Goal: Task Accomplishment & Management: Manage account settings

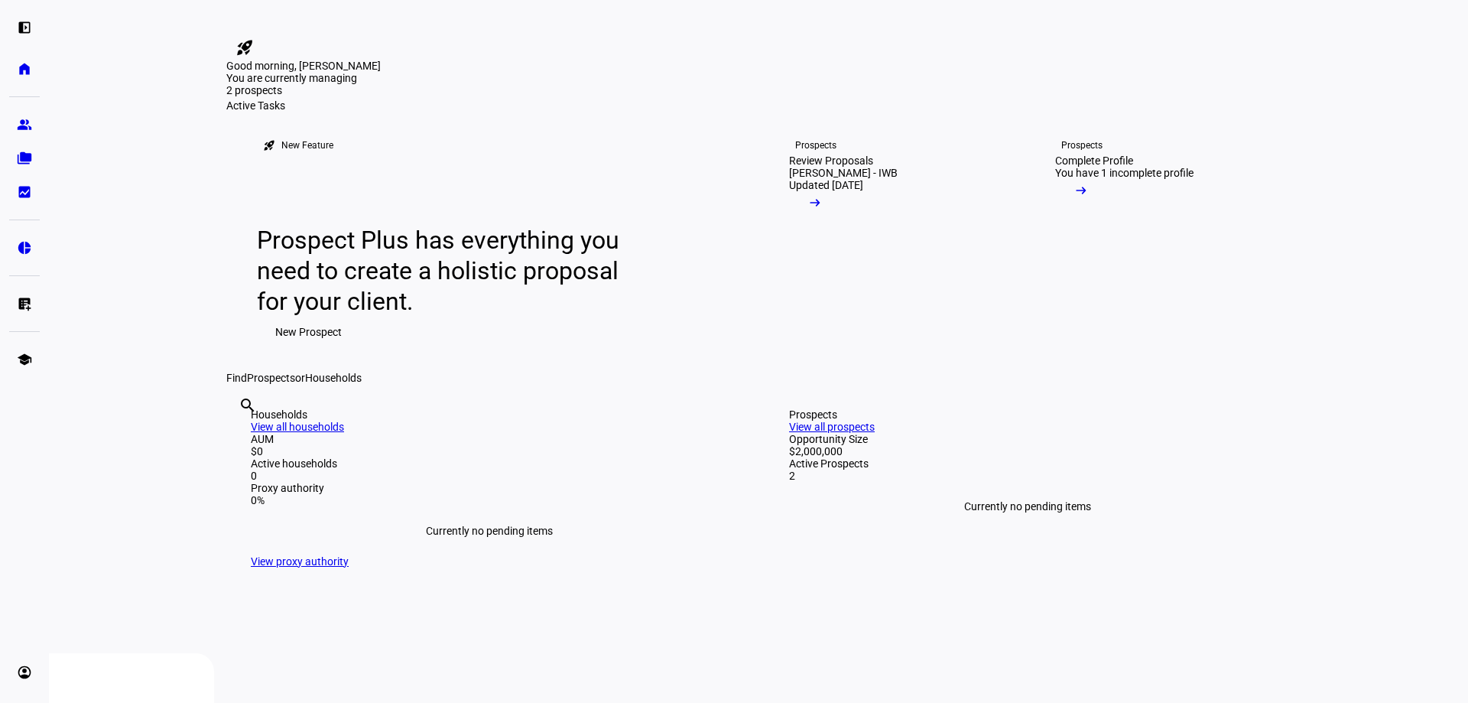
click at [841, 222] on span at bounding box center [815, 206] width 52 height 31
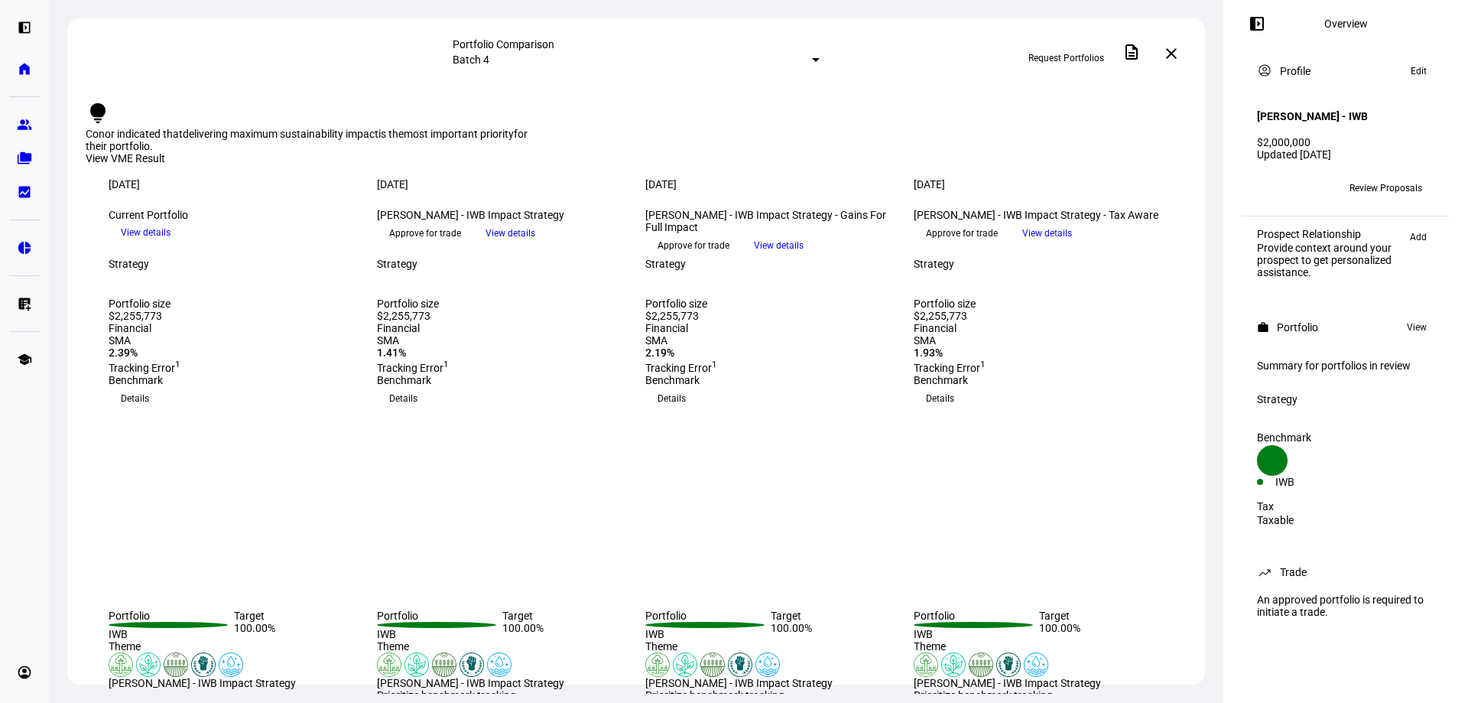
click at [1259, 24] on mat-icon "left_panel_open" at bounding box center [1257, 24] width 18 height 18
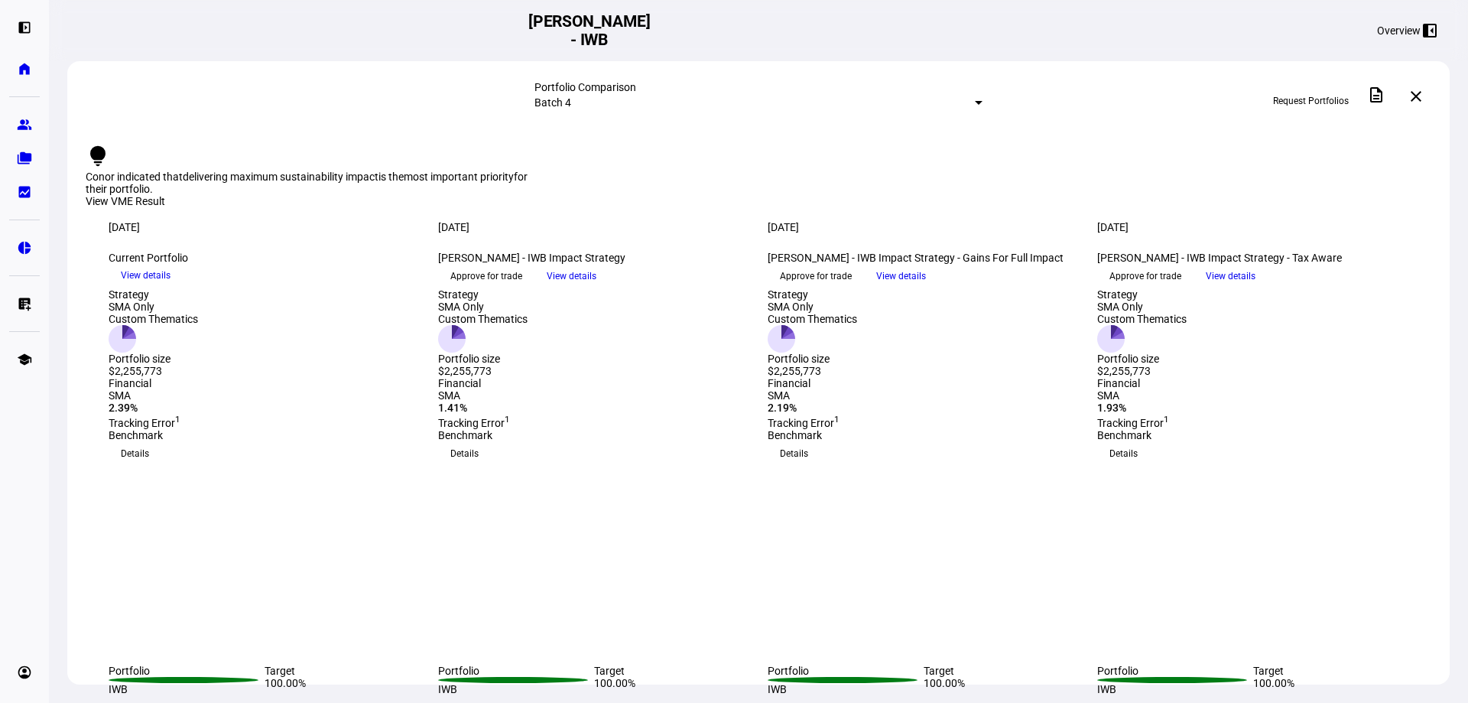
click at [651, 30] on h2 "[PERSON_NAME] - IWB" at bounding box center [589, 30] width 122 height 37
click at [21, 159] on eth-mat-symbol "folder_copy" at bounding box center [24, 158] width 15 height 15
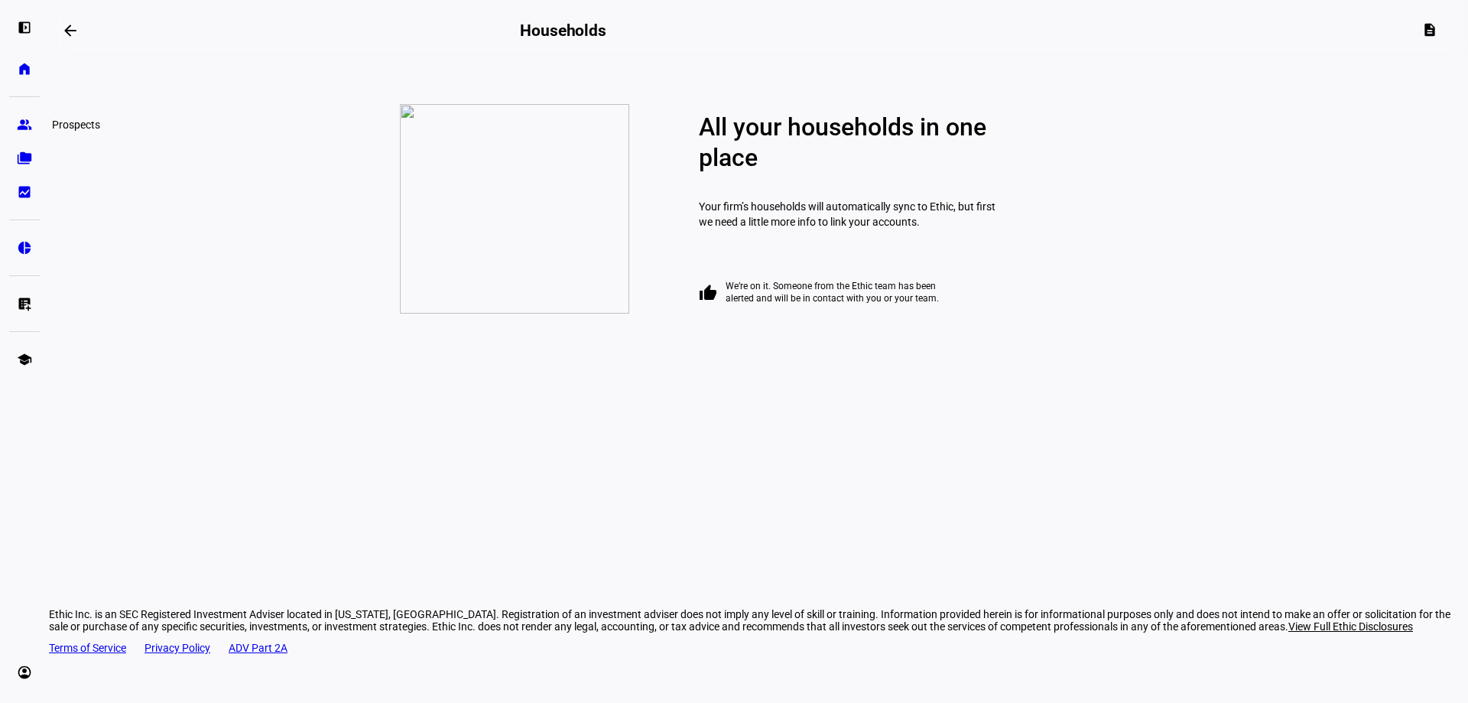
click at [24, 127] on eth-mat-symbol "group" at bounding box center [24, 124] width 15 height 15
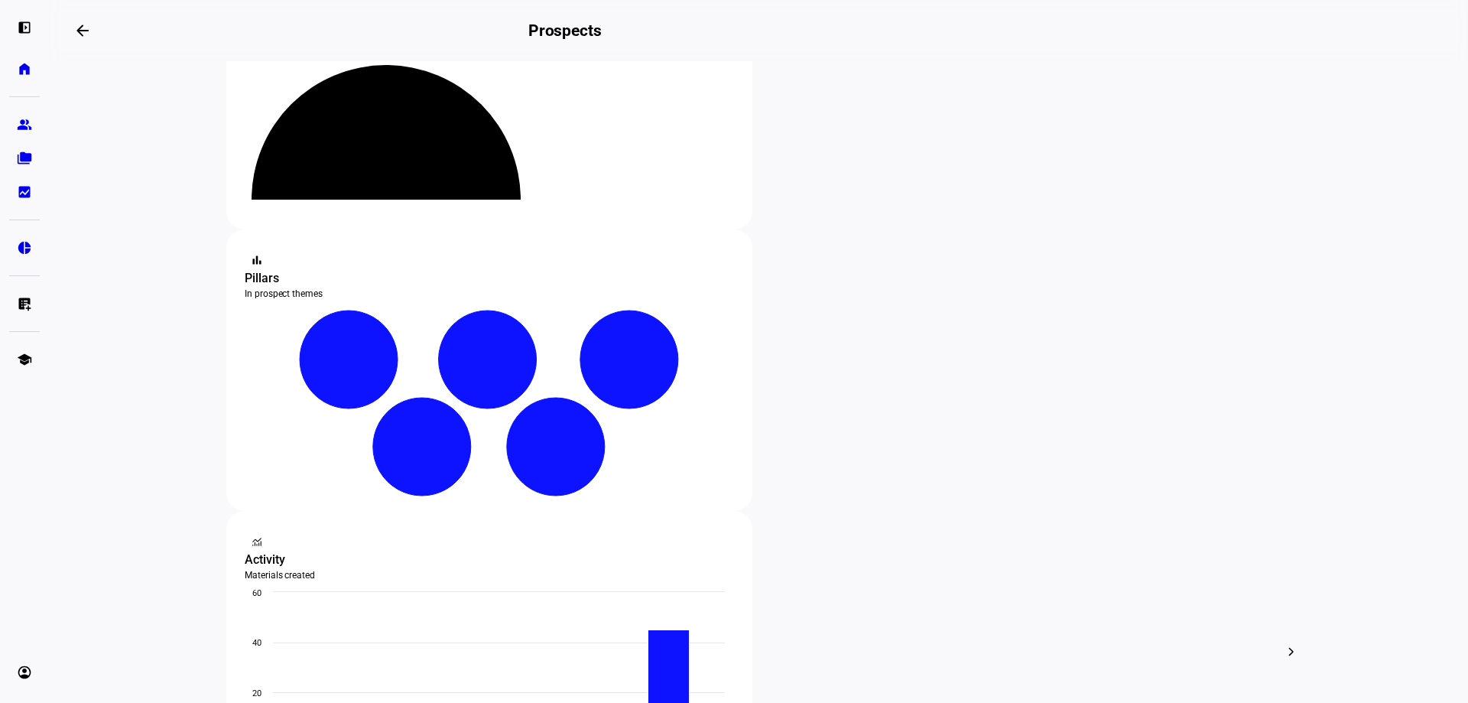
scroll to position [153, 0]
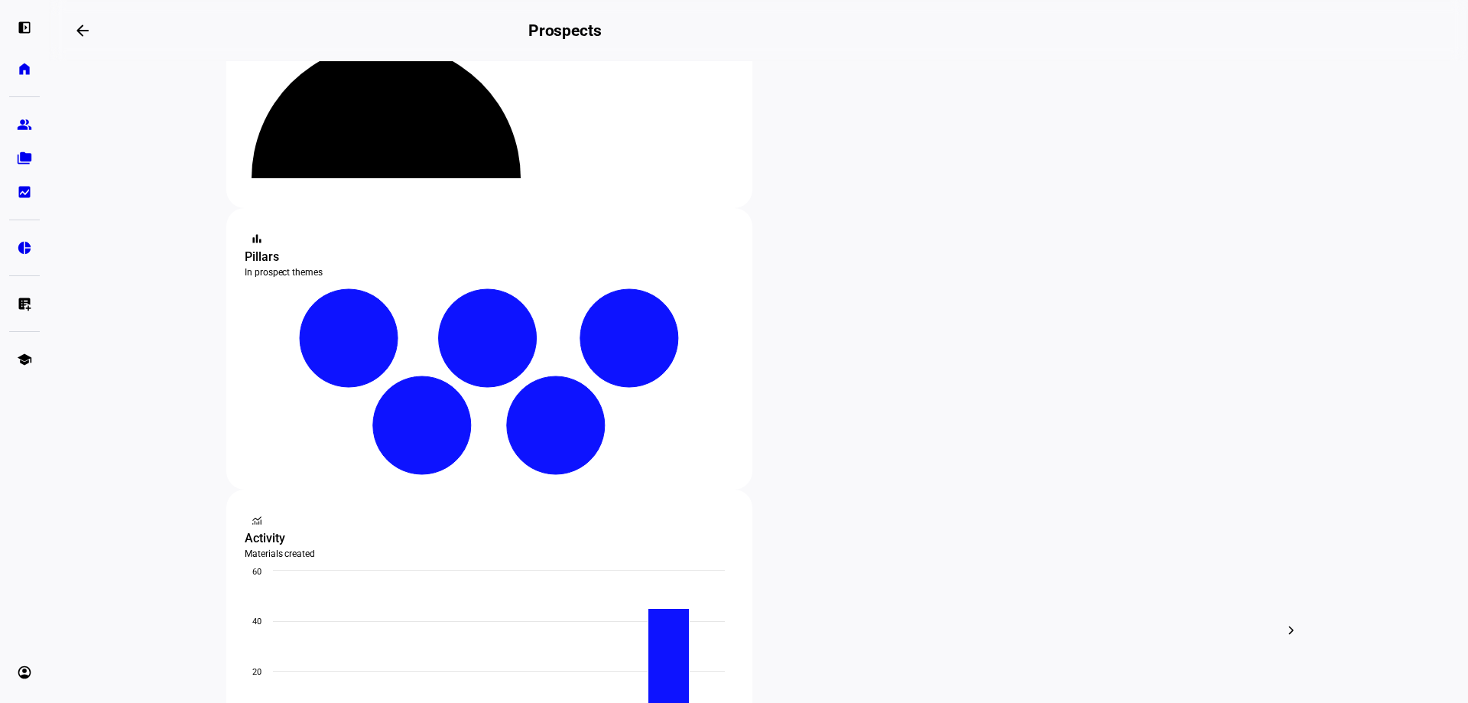
click at [866, 441] on span "Edit" at bounding box center [859, 447] width 18 height 12
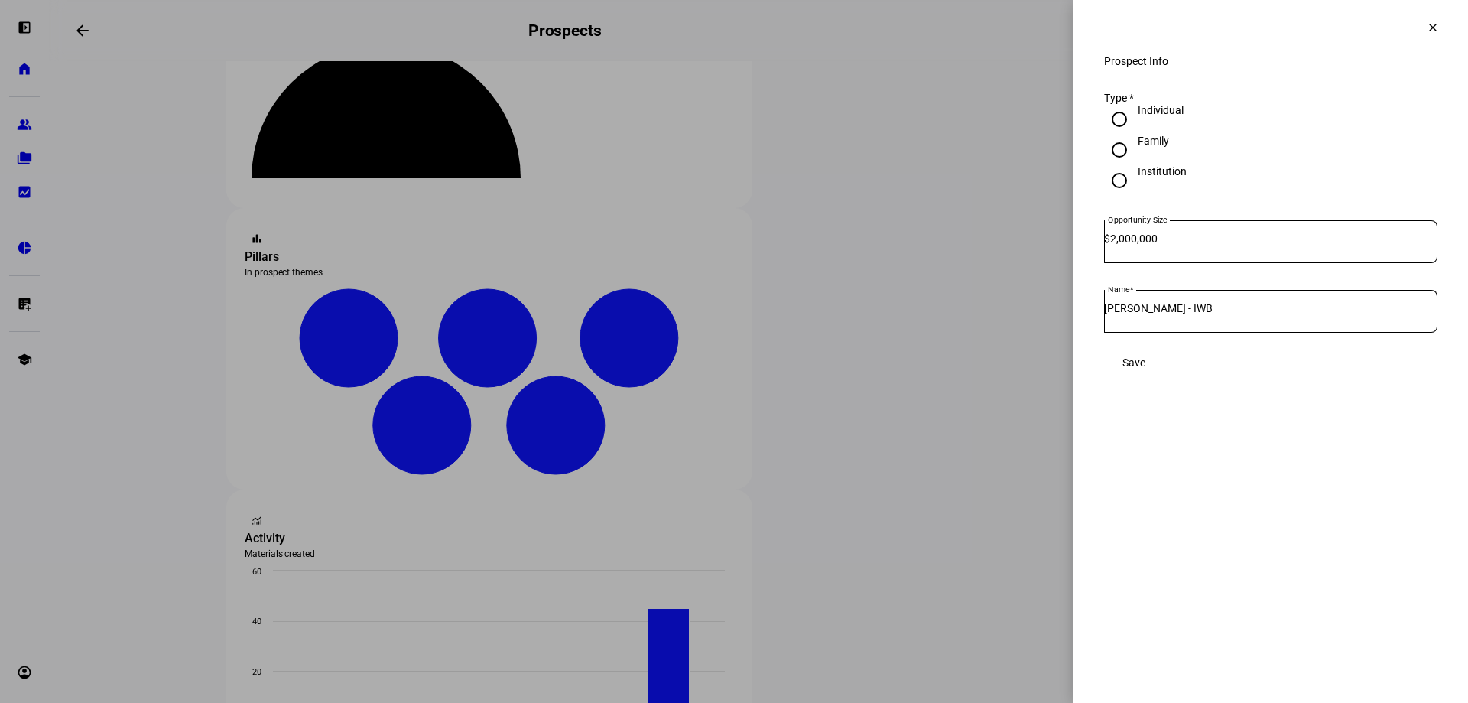
click at [1415, 38] on span at bounding box center [1433, 27] width 37 height 37
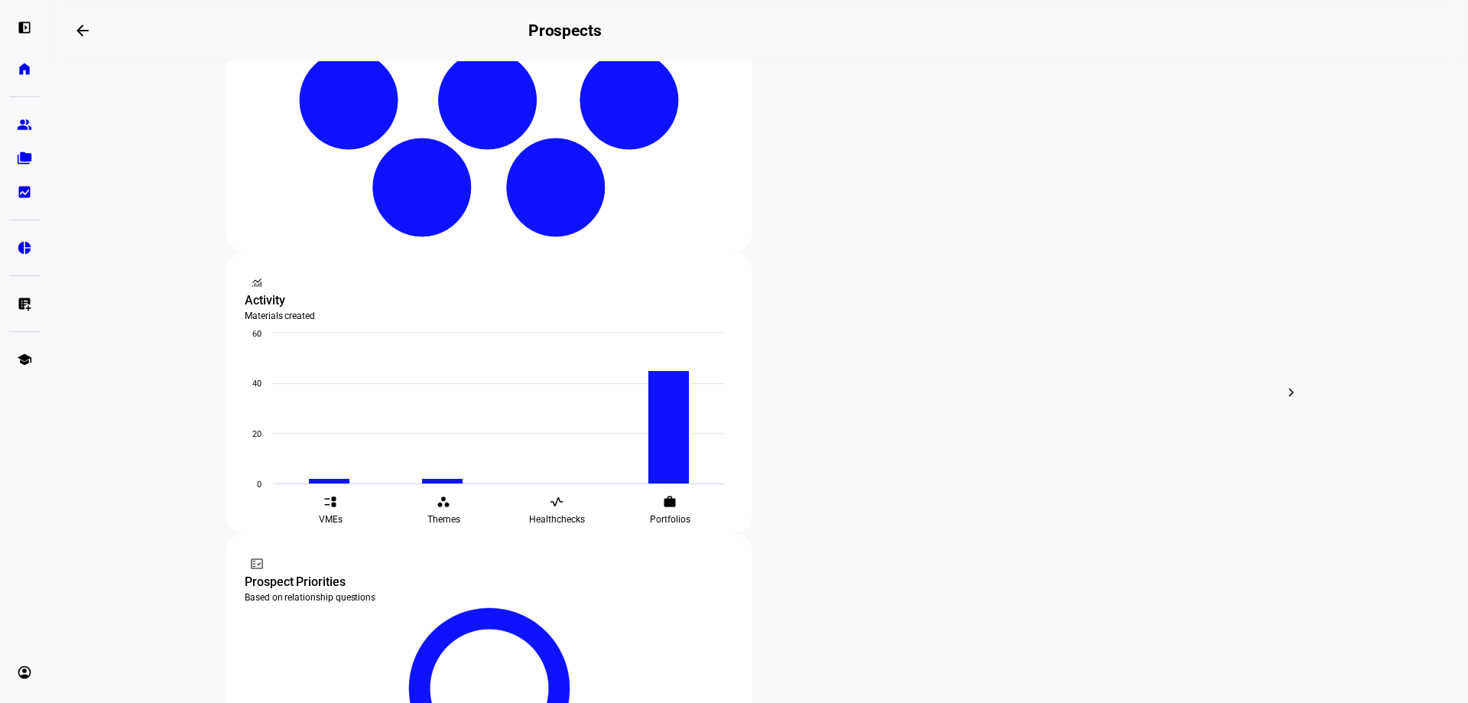
scroll to position [303, 0]
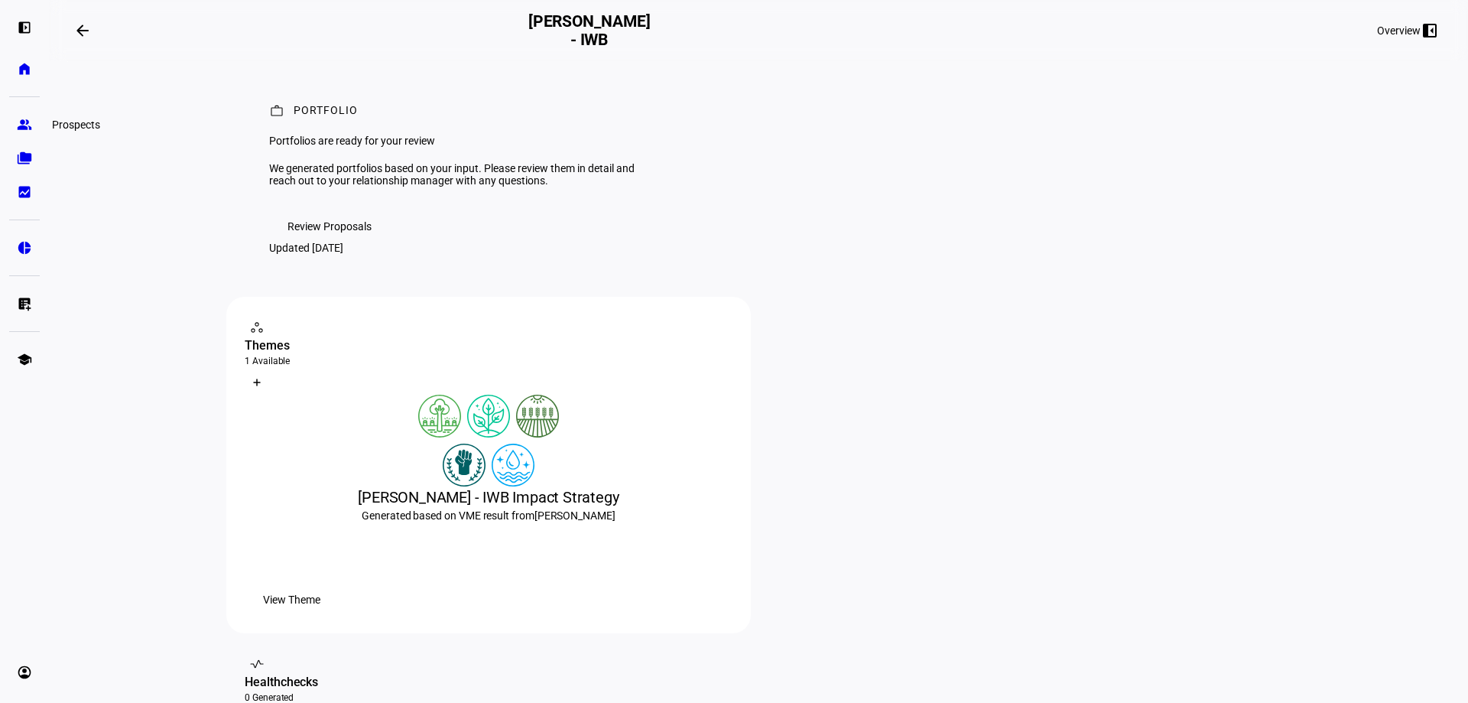
click at [29, 132] on eth-mat-symbol "group" at bounding box center [24, 124] width 15 height 15
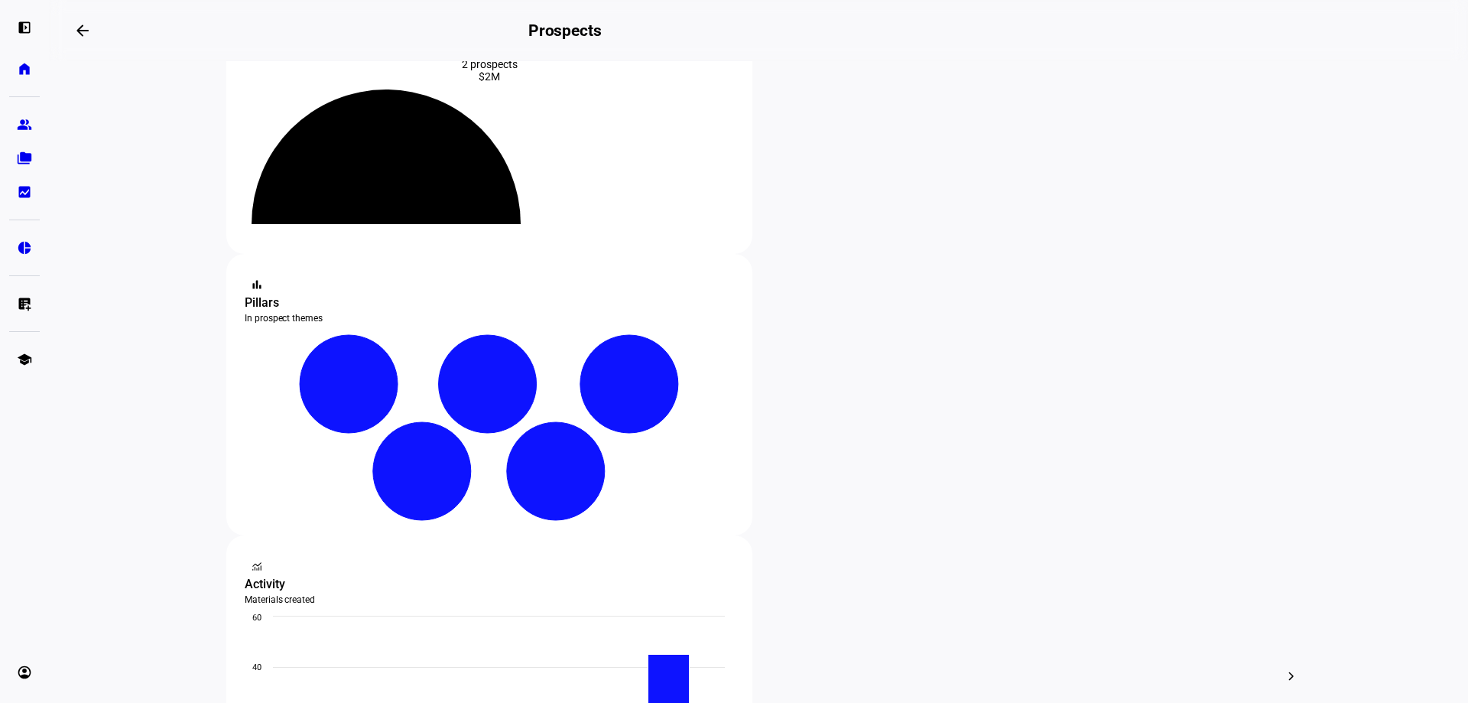
scroll to position [153, 0]
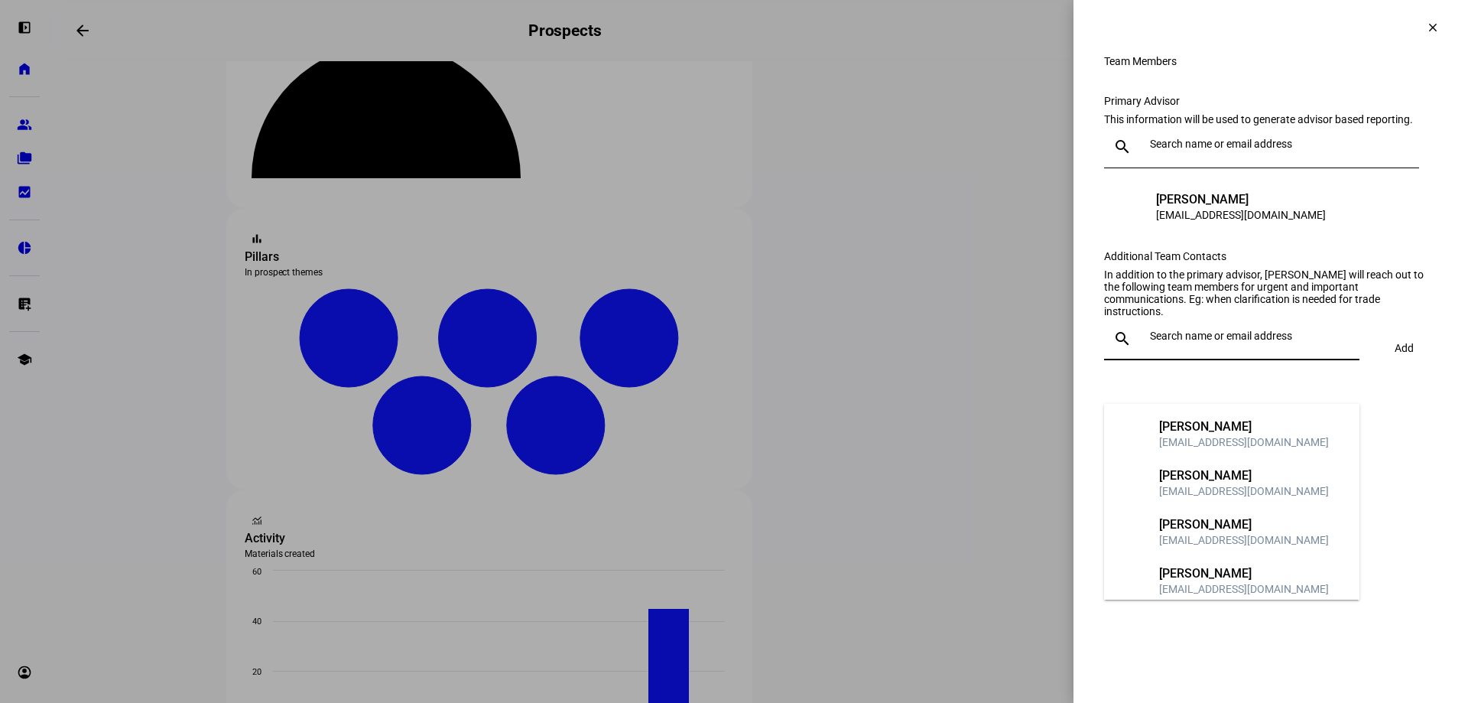
click at [1229, 342] on input "text" at bounding box center [1251, 336] width 203 height 12
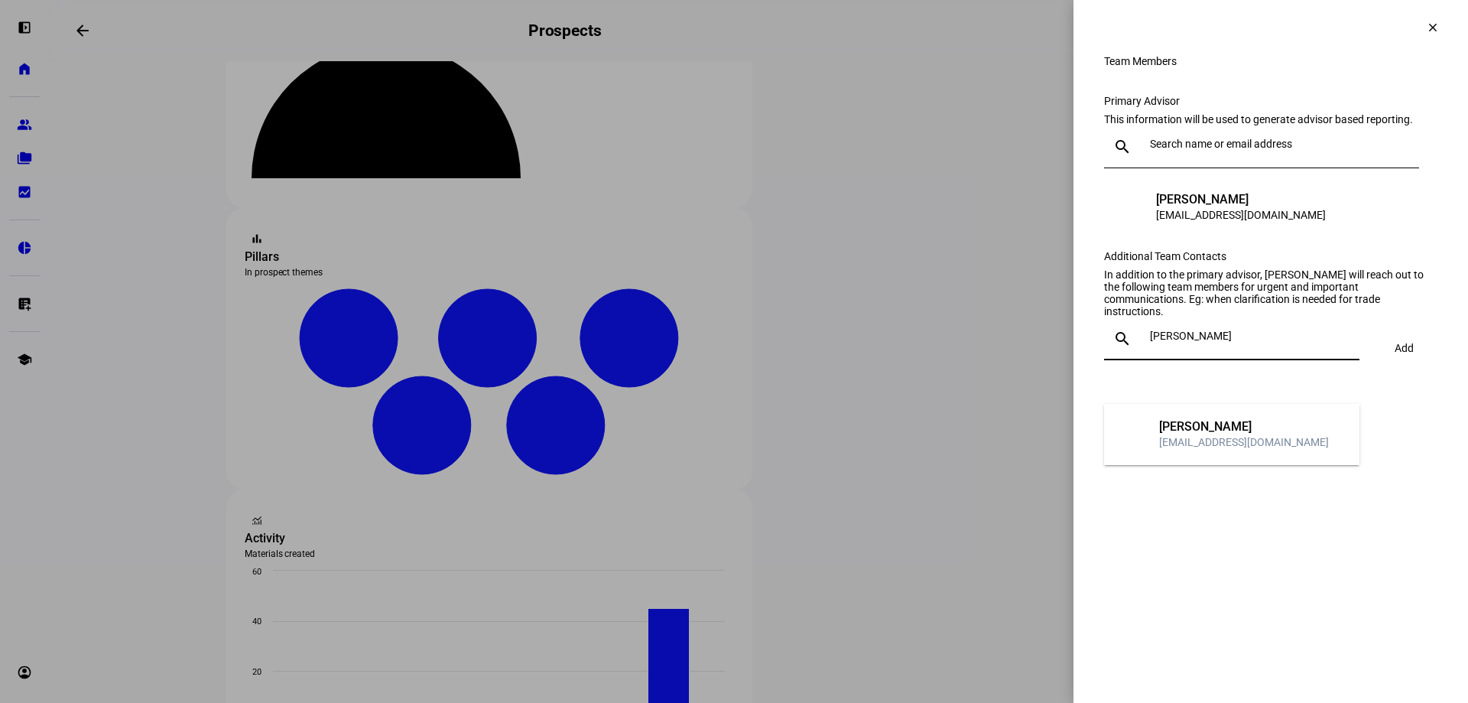
type input "[PERSON_NAME]"
click at [1201, 409] on div "MF [PERSON_NAME] [EMAIL_ADDRESS][DOMAIN_NAME]" at bounding box center [1231, 434] width 255 height 61
click at [1243, 436] on div "[EMAIL_ADDRESS][DOMAIN_NAME]" at bounding box center [1244, 441] width 170 height 15
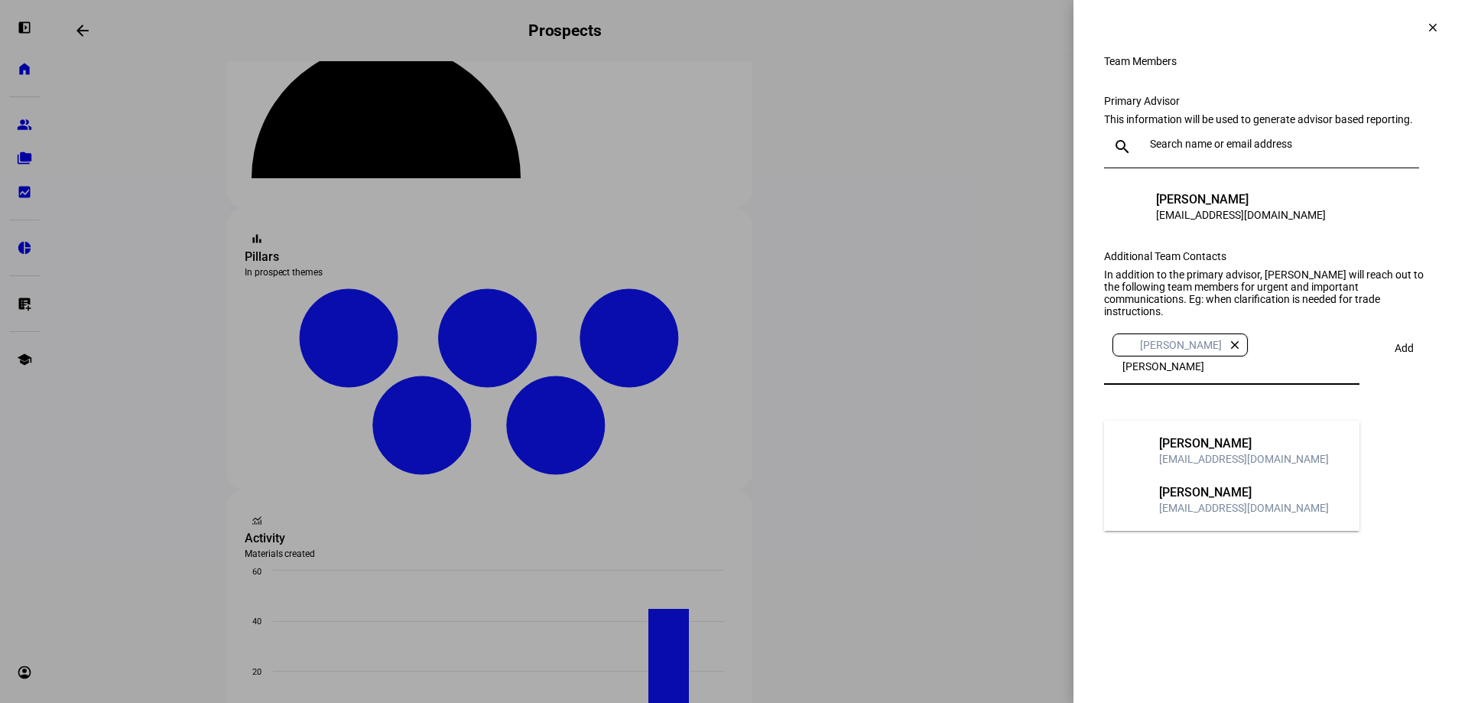
type input "[PERSON_NAME]"
drag, startPoint x: 1159, startPoint y: 455, endPoint x: 1192, endPoint y: 443, distance: 34.4
click at [1158, 455] on div "NH [PERSON_NAME] [PERSON_NAME][EMAIL_ADDRESS][DOMAIN_NAME]" at bounding box center [1223, 451] width 213 height 31
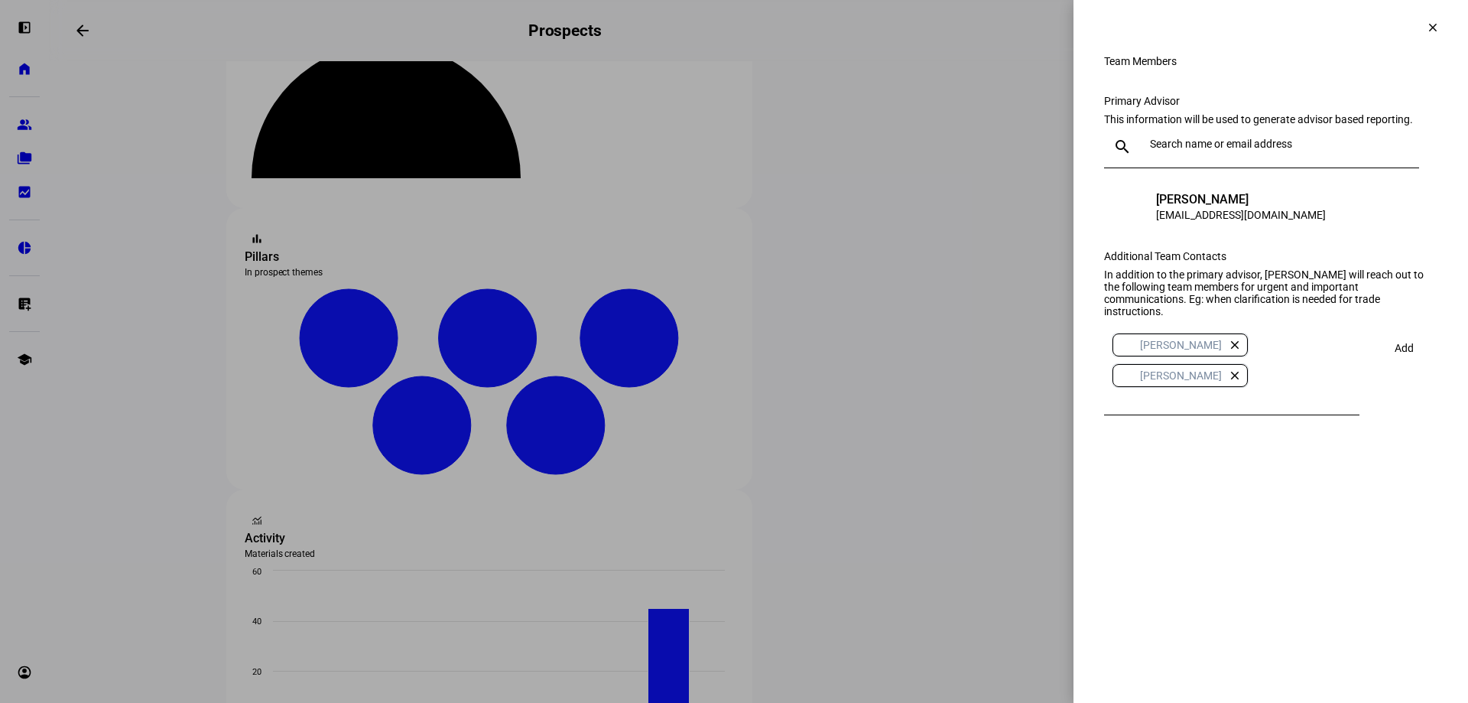
click at [1400, 366] on span at bounding box center [1404, 348] width 53 height 37
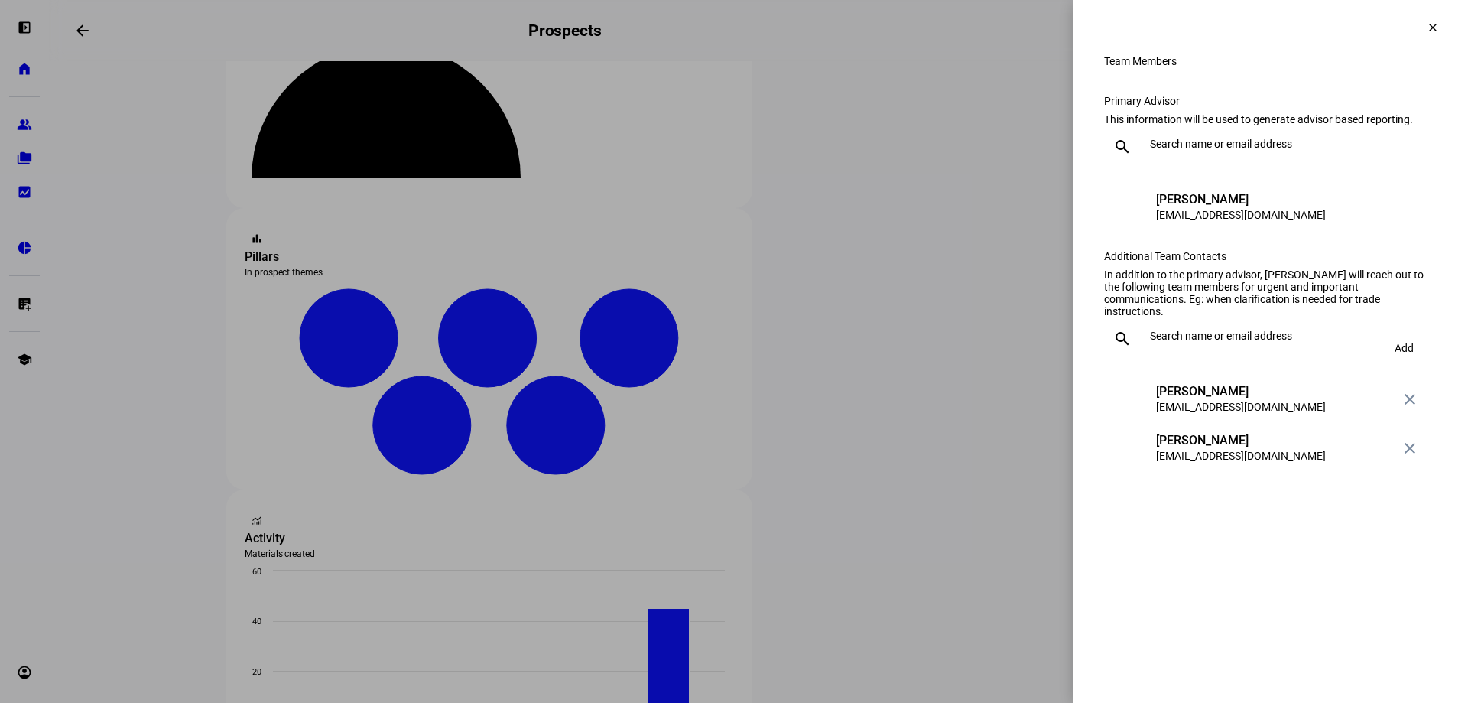
click at [809, 296] on div at bounding box center [734, 351] width 1468 height 703
